Goal: Check status

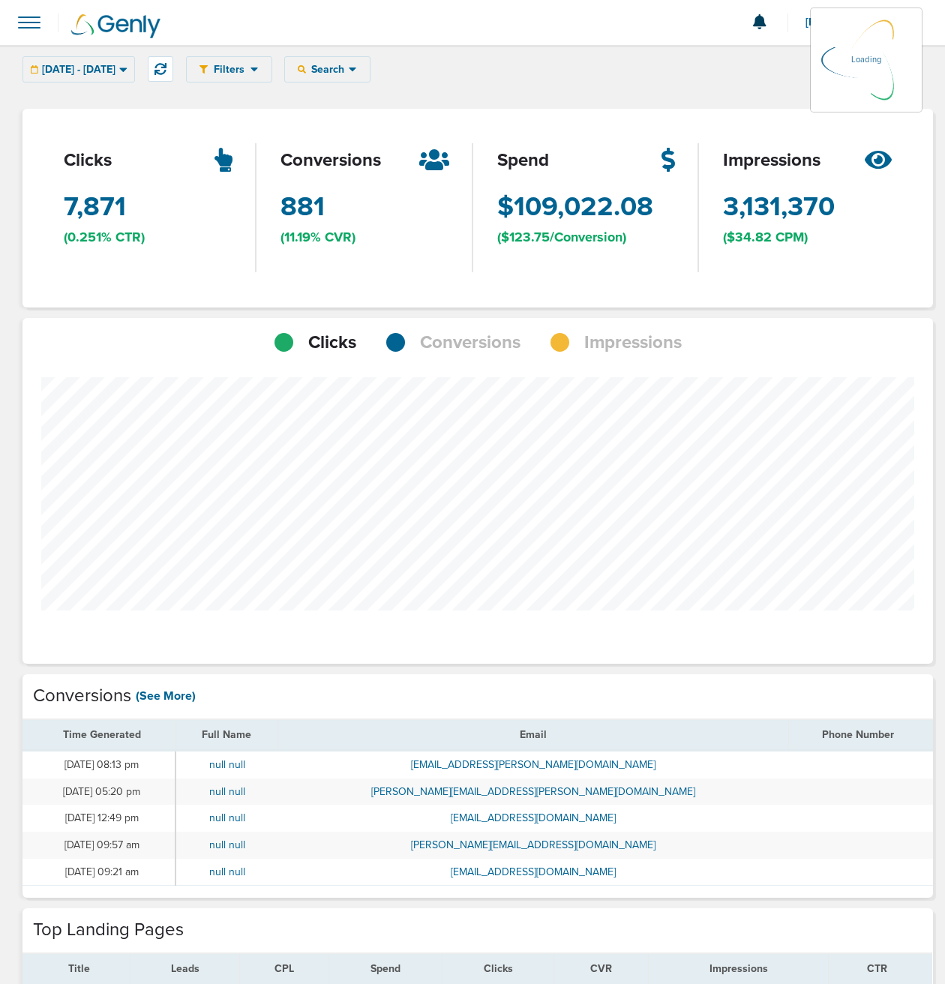
scroll to position [1168, 900]
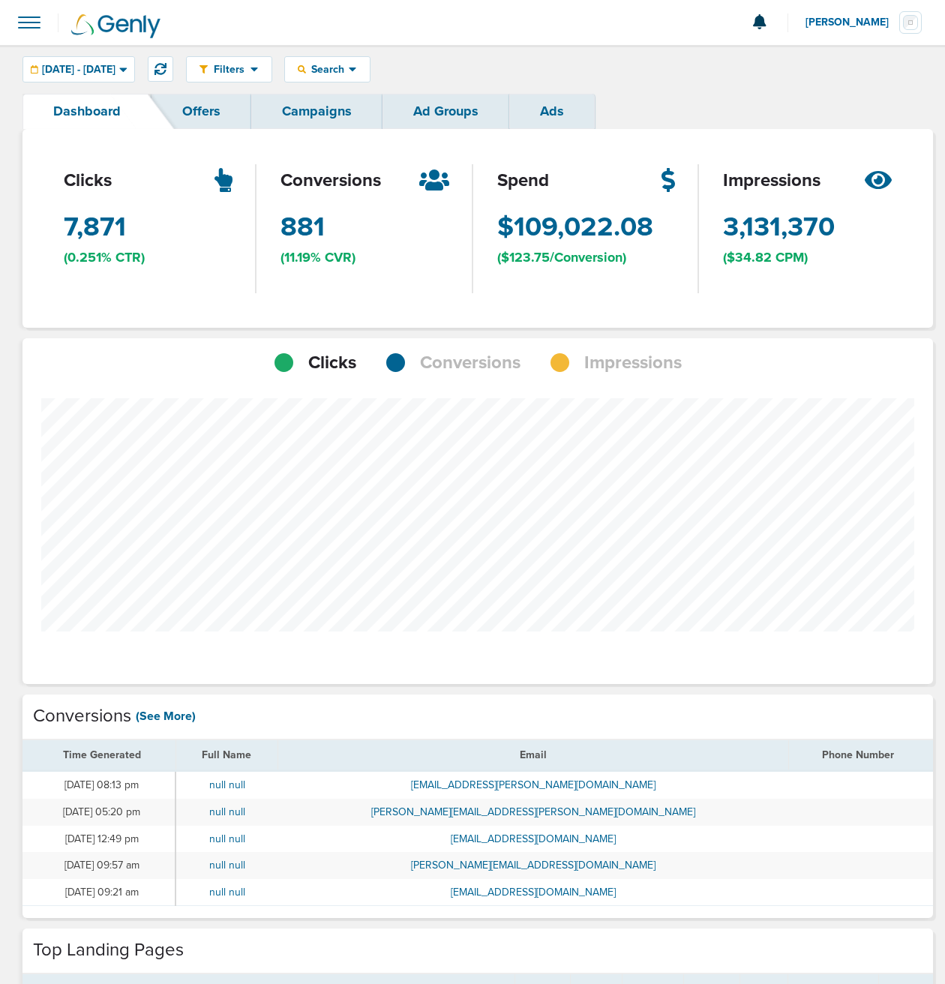
click at [465, 370] on span "Conversions" at bounding box center [470, 362] width 100 height 25
click at [127, 70] on icon at bounding box center [122, 69] width 7 height 4
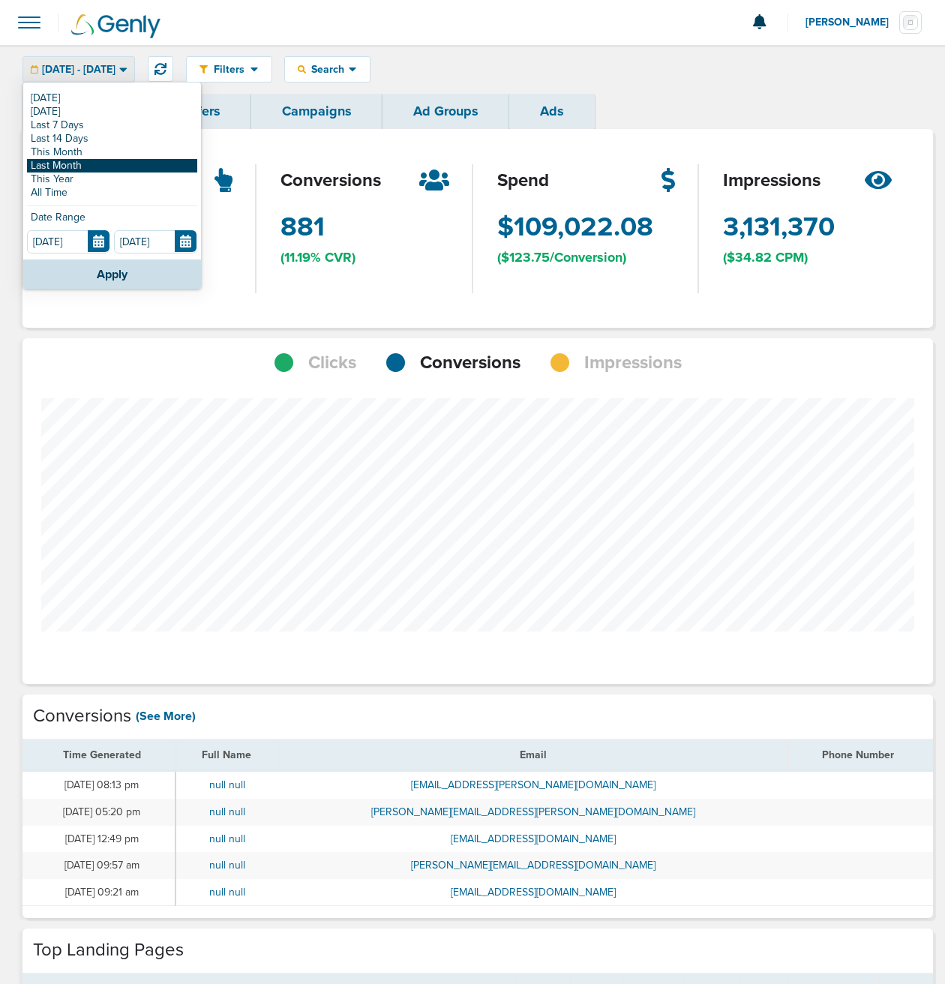
click at [79, 167] on link "Last Month" at bounding box center [112, 165] width 170 height 13
type input "[DATE]"
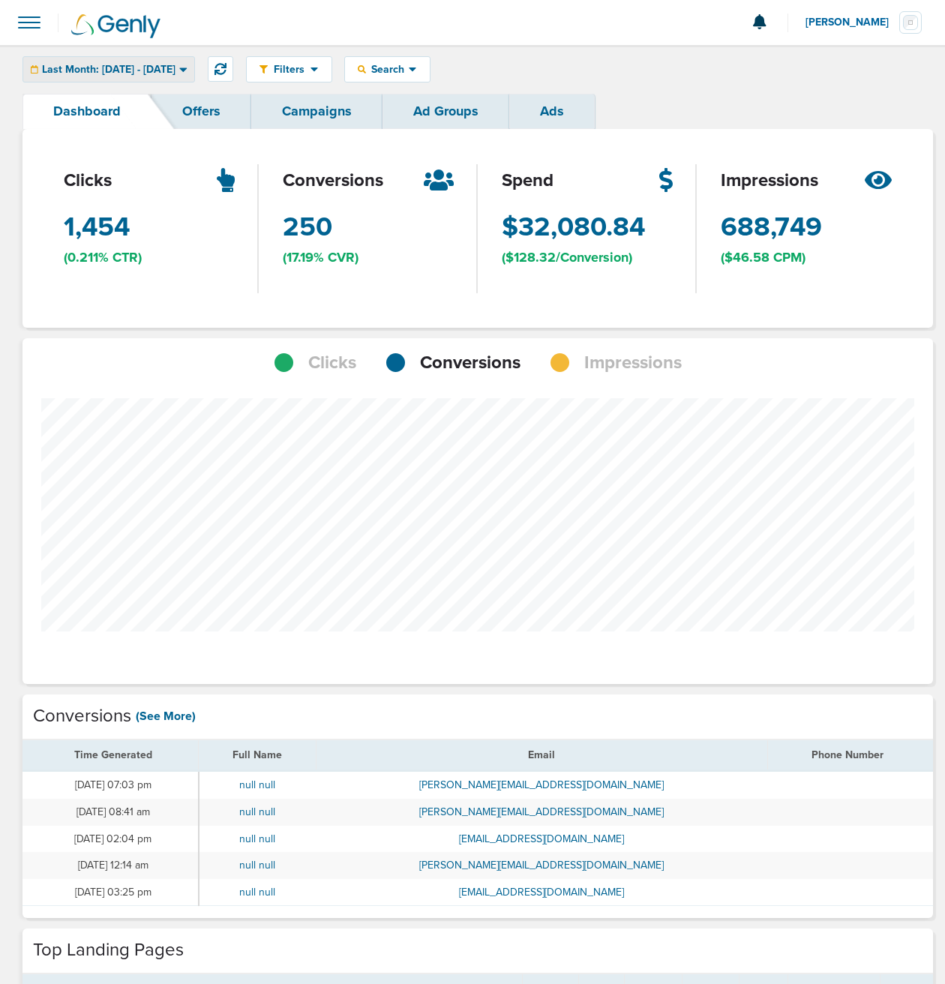
click at [187, 64] on icon at bounding box center [183, 69] width 8 height 13
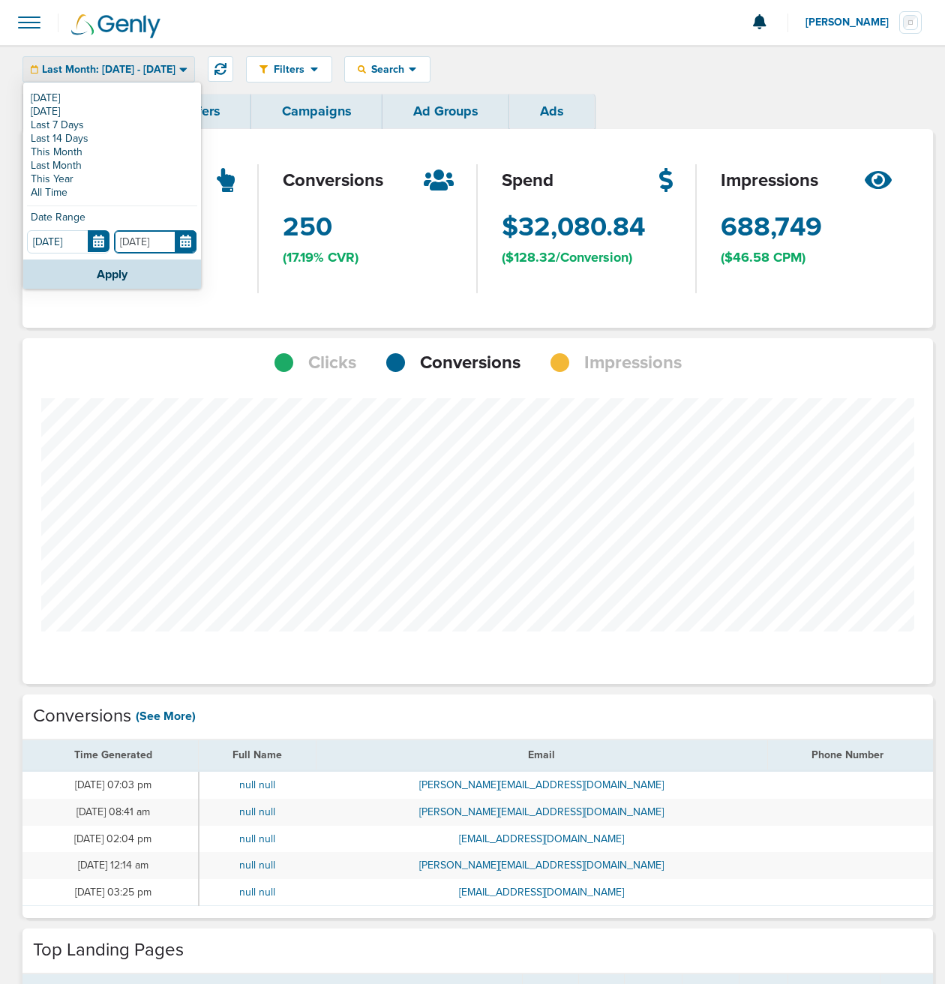
click at [190, 244] on input "[DATE]" at bounding box center [155, 241] width 82 height 23
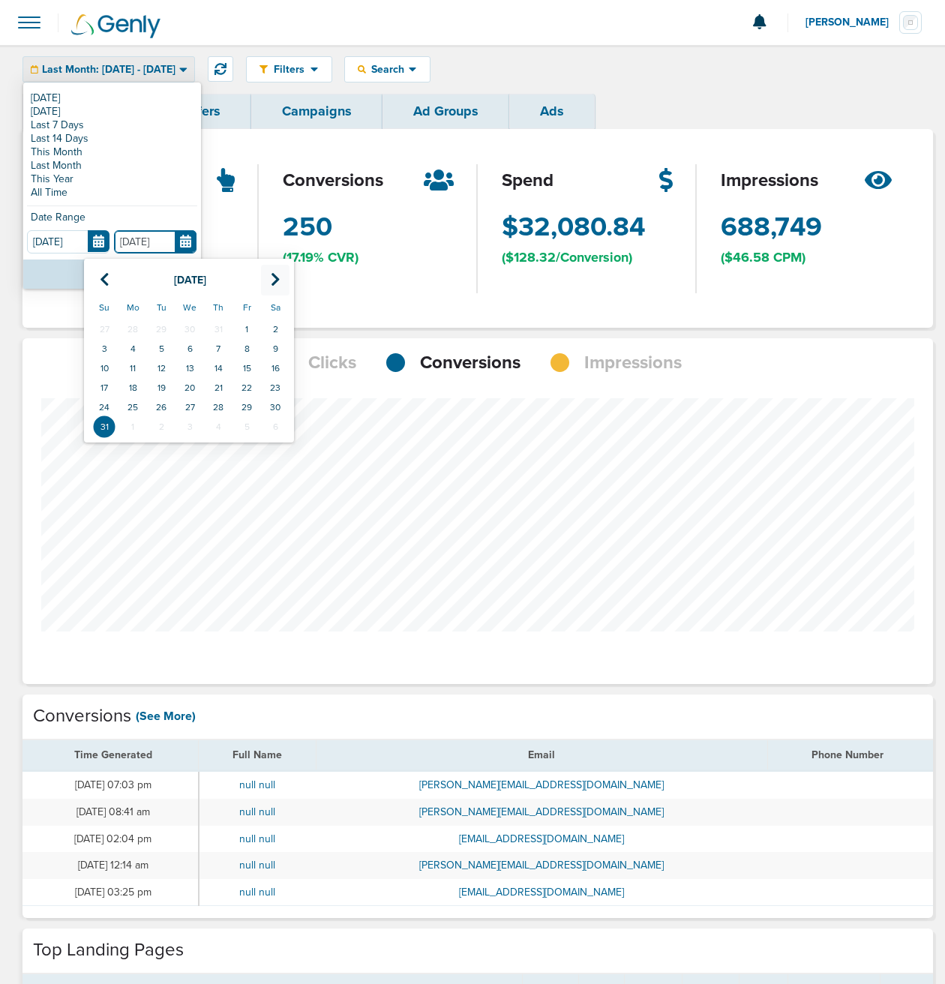
click at [280, 277] on icon at bounding box center [276, 279] width 10 height 15
click at [131, 349] on td "8" at bounding box center [132, 348] width 28 height 19
type input "[DATE]"
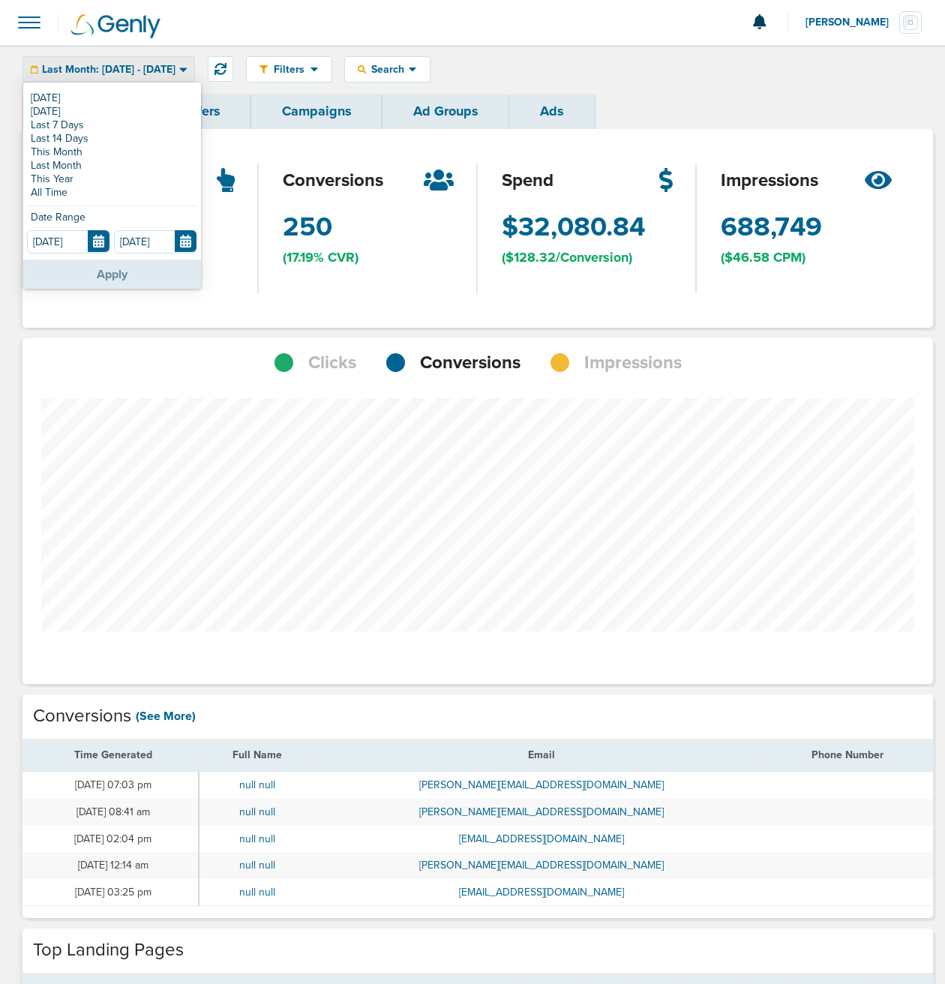
click at [132, 278] on button "Apply" at bounding box center [112, 273] width 178 height 29
